Goal: Transaction & Acquisition: Purchase product/service

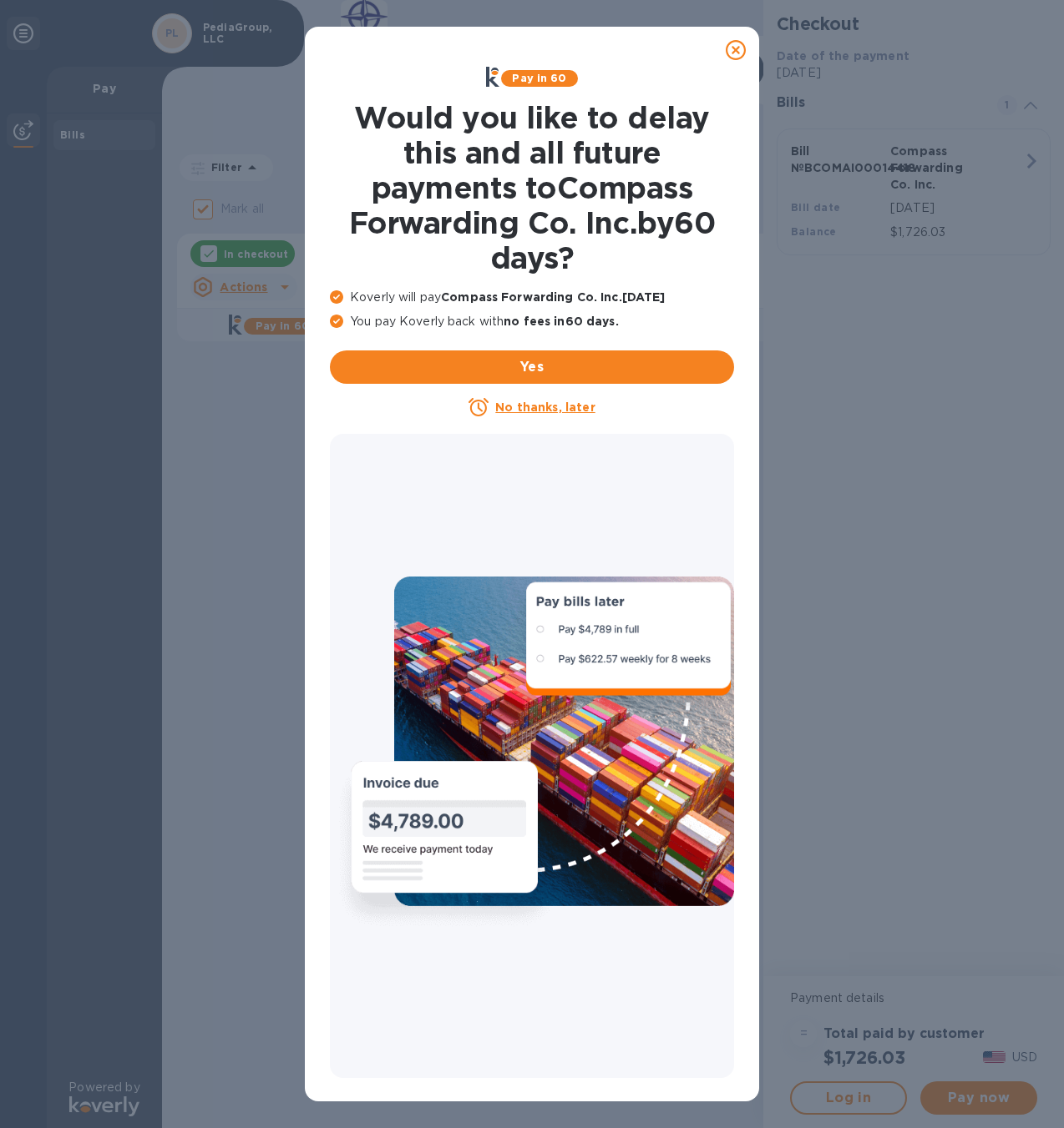
click at [559, 403] on u "No thanks, later" at bounding box center [545, 407] width 100 height 13
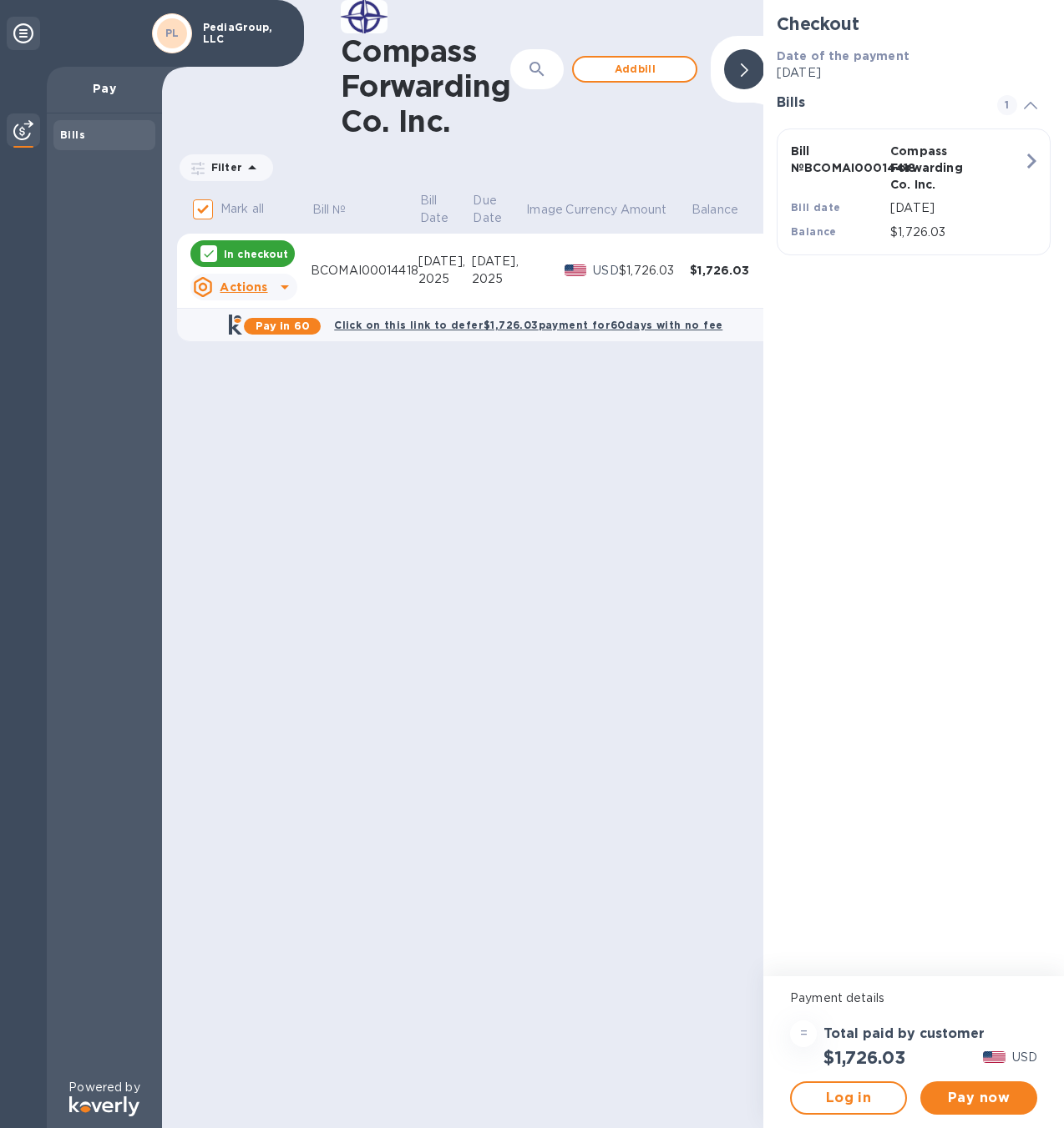
click at [284, 290] on icon at bounding box center [284, 287] width 20 height 20
click at [274, 359] on b "Open bill" at bounding box center [265, 354] width 56 height 13
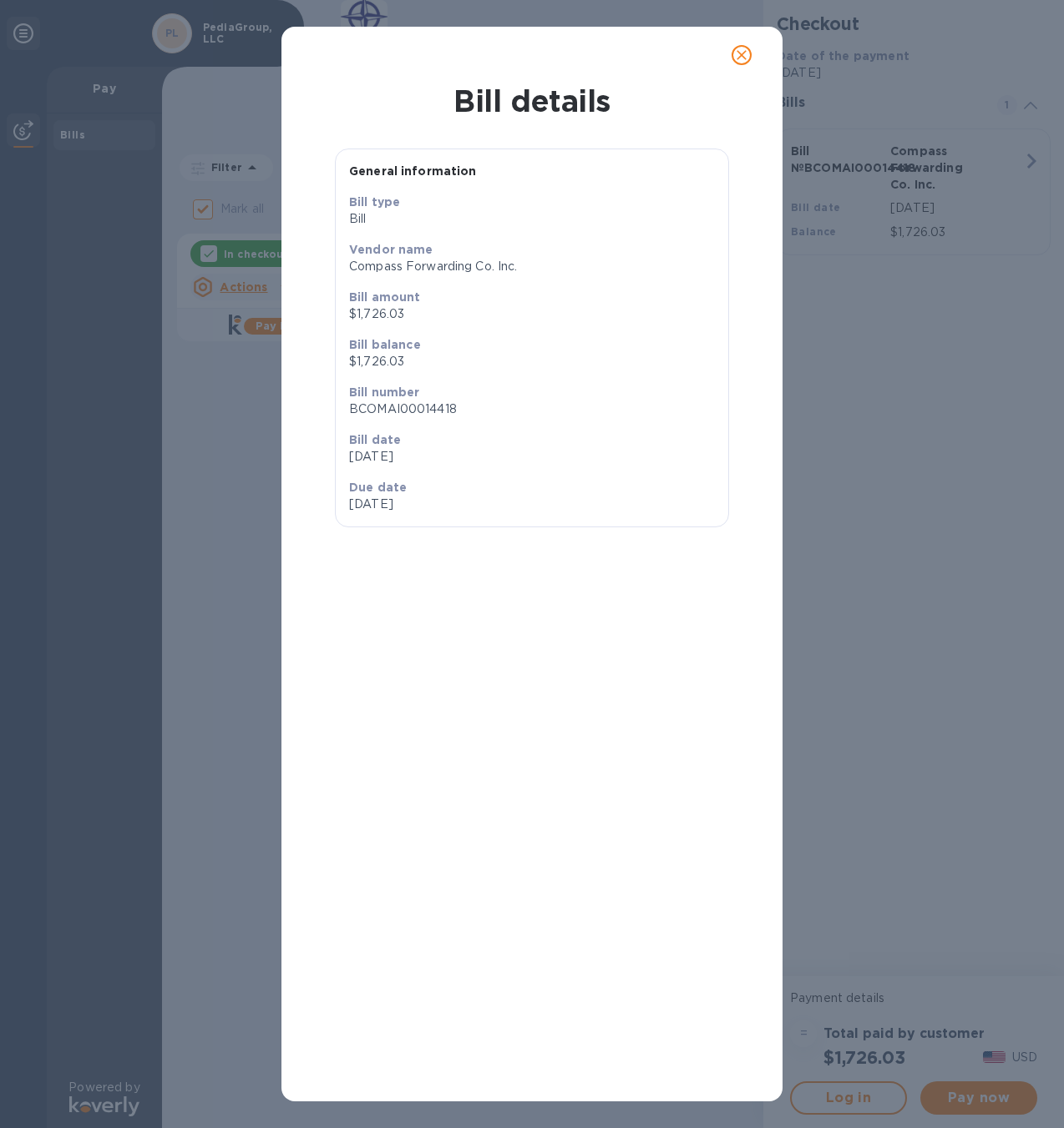
click at [389, 453] on p "[DATE]" at bounding box center [532, 457] width 366 height 18
click at [730, 65] on button "close" at bounding box center [741, 55] width 40 height 40
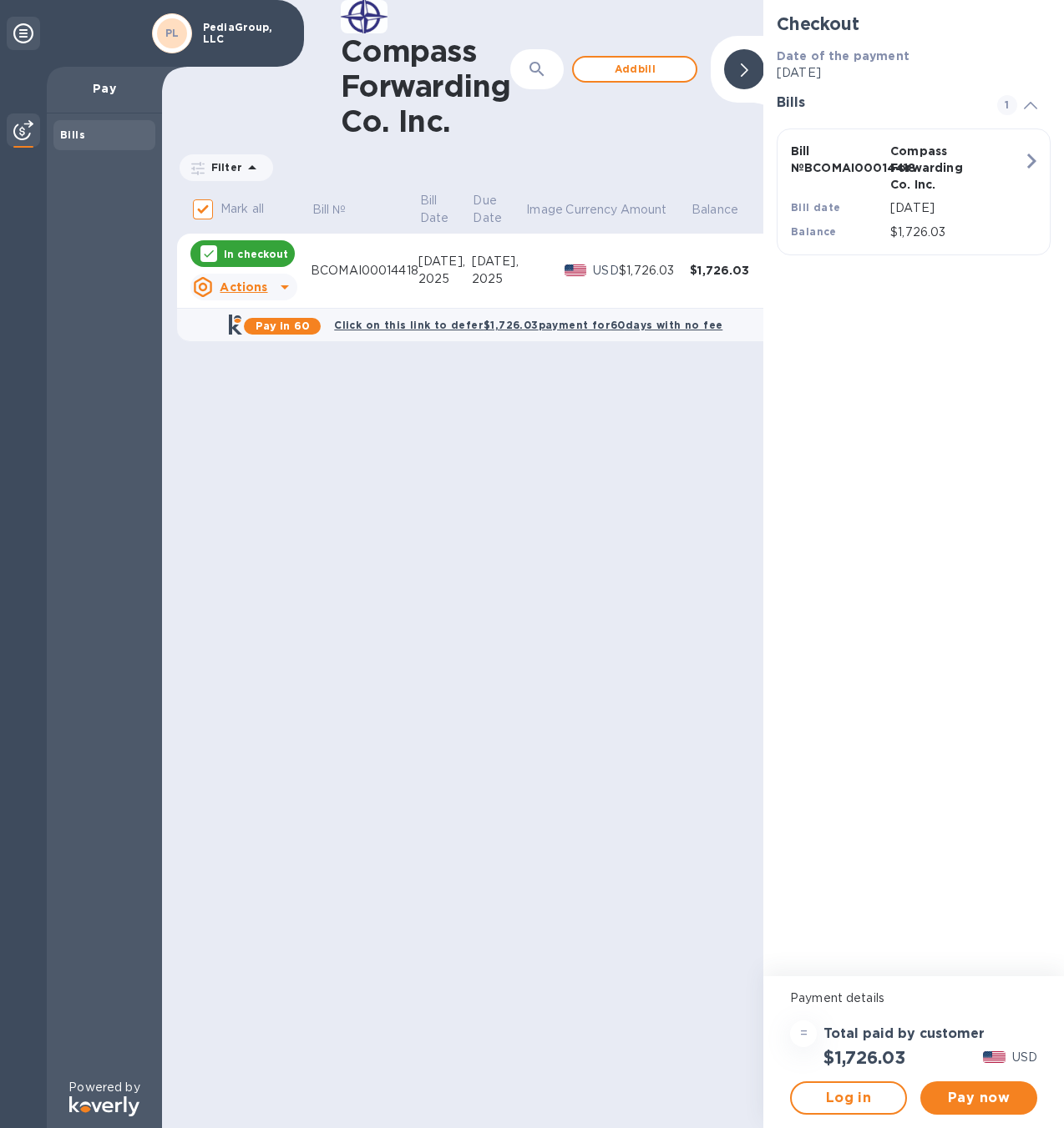
scroll to position [0, 17]
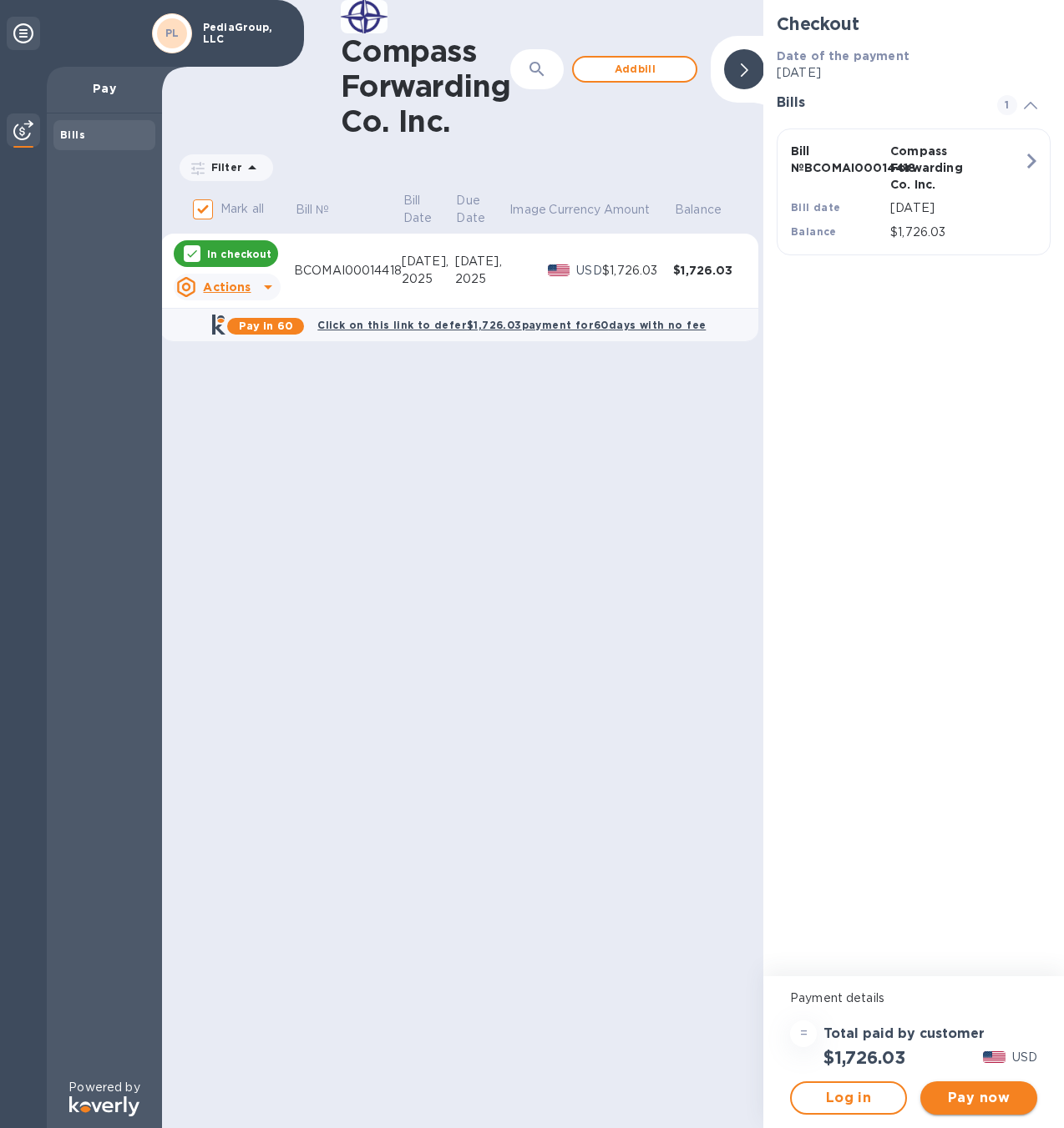
click at [990, 1101] on span "Pay now" at bounding box center [978, 1098] width 90 height 20
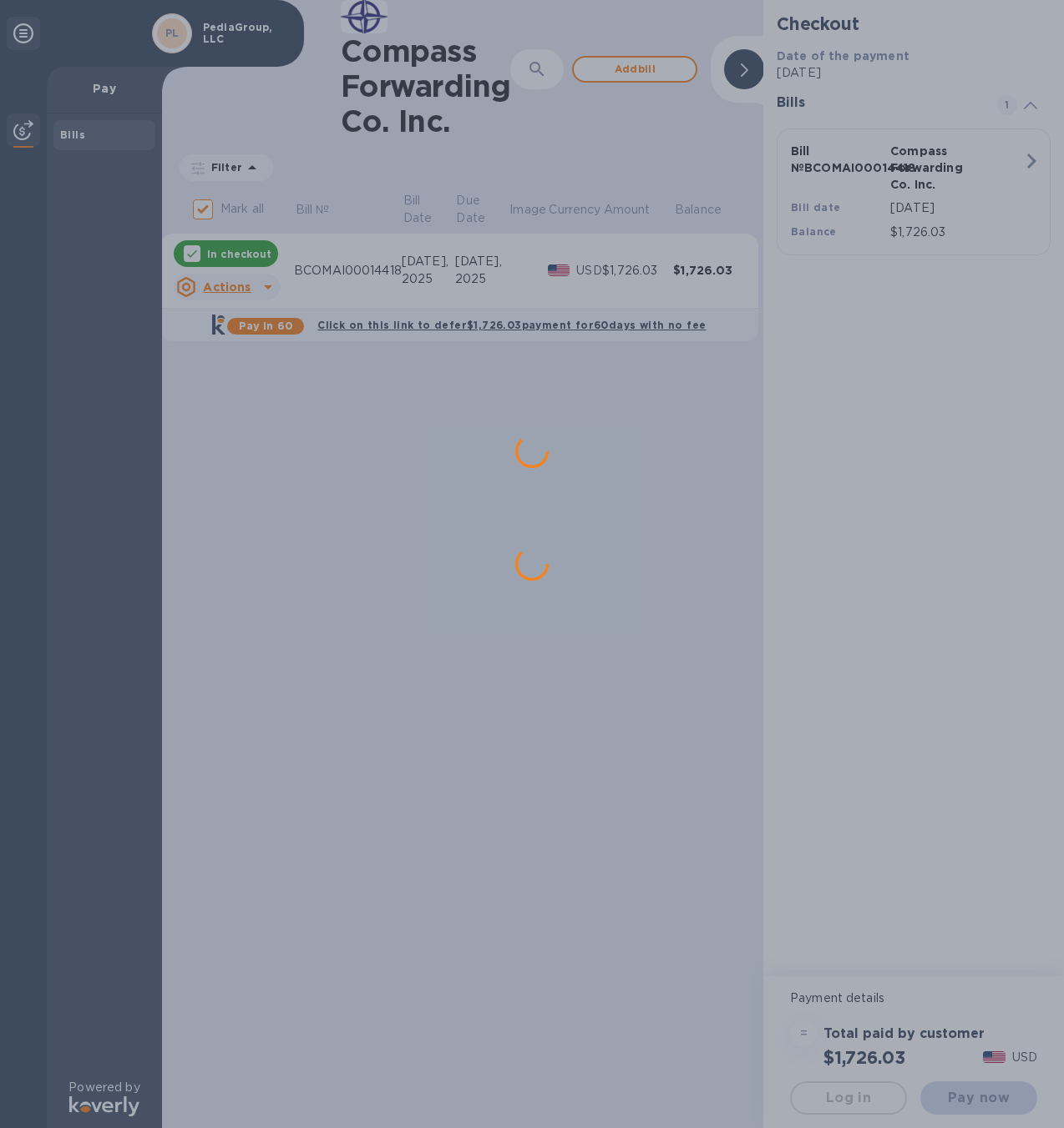
scroll to position [0, 0]
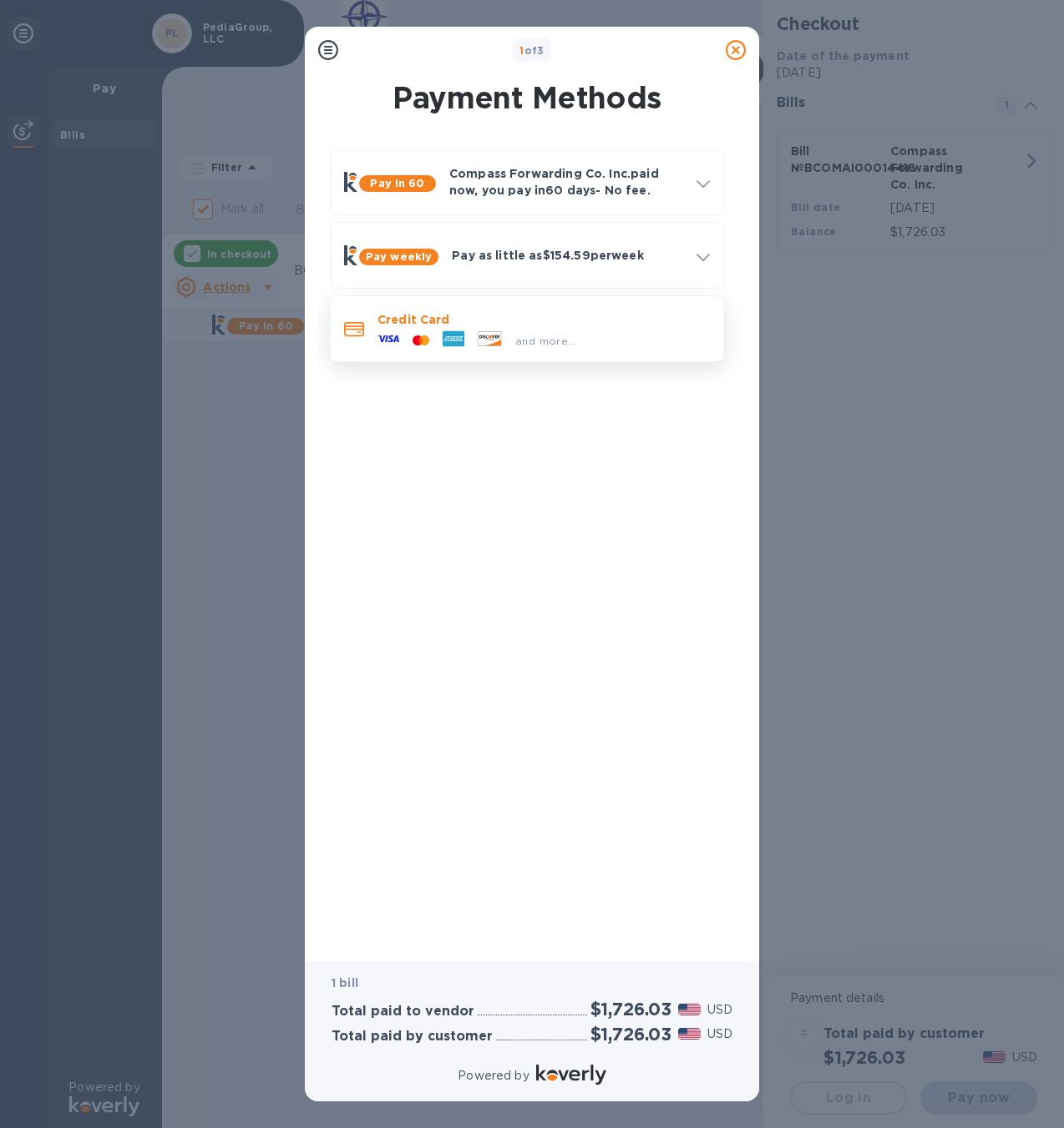
click at [516, 342] on span "and more..." at bounding box center [545, 341] width 61 height 12
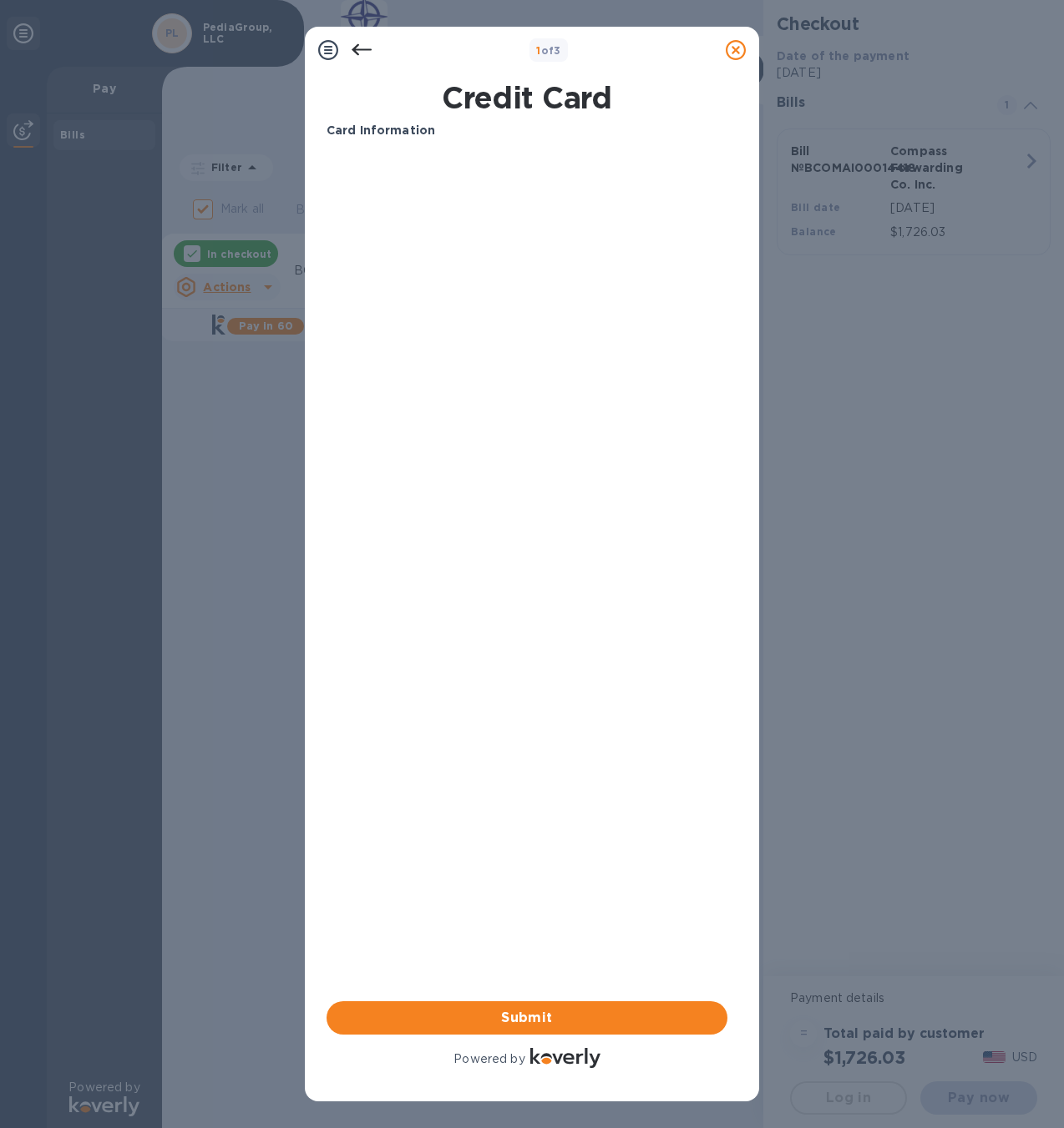
click at [540, 871] on div "Card Information Your browser does not support iframes Submit Powered by" at bounding box center [527, 597] width 401 height 950
click at [556, 1018] on span "Submit" at bounding box center [527, 1018] width 374 height 20
